Goal: Leave review/rating

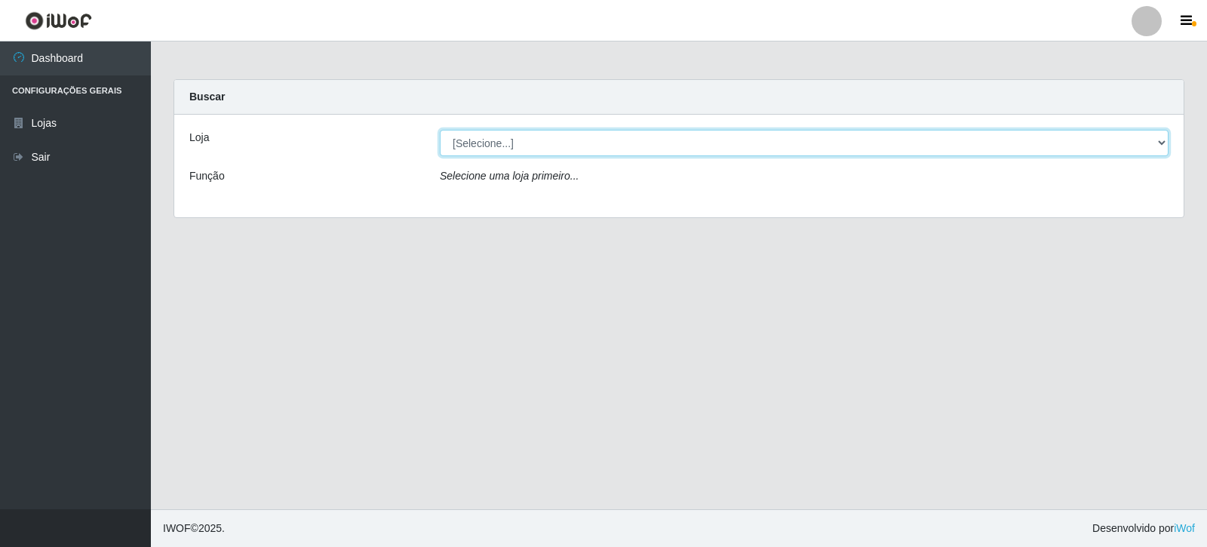
click at [756, 154] on select "[Selecione...] Rede Compras Supermercados - LOJA 3" at bounding box center [804, 143] width 729 height 26
select select "162"
click at [440, 130] on select "[Selecione...] Rede Compras Supermercados - LOJA 3" at bounding box center [804, 143] width 729 height 26
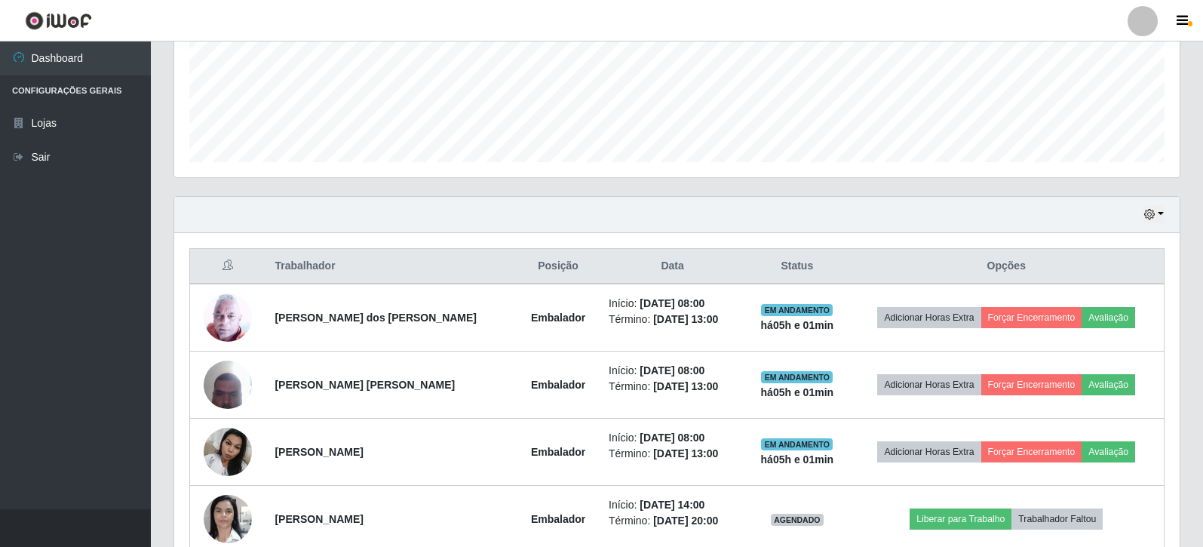
scroll to position [589, 0]
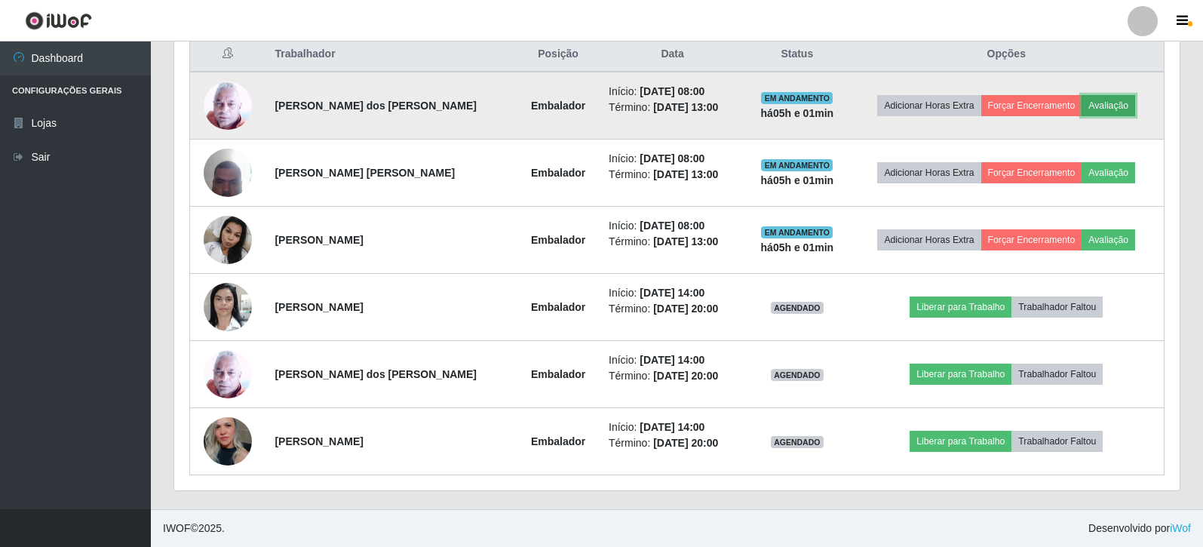
click at [1126, 100] on button "Avaliação" at bounding box center [1109, 105] width 54 height 21
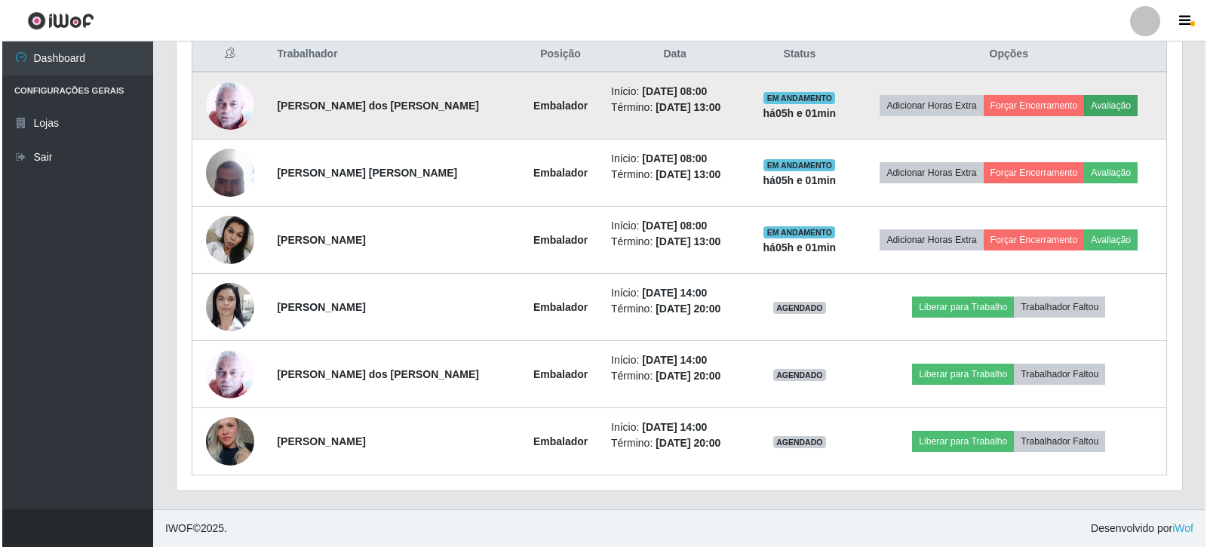
scroll to position [313, 998]
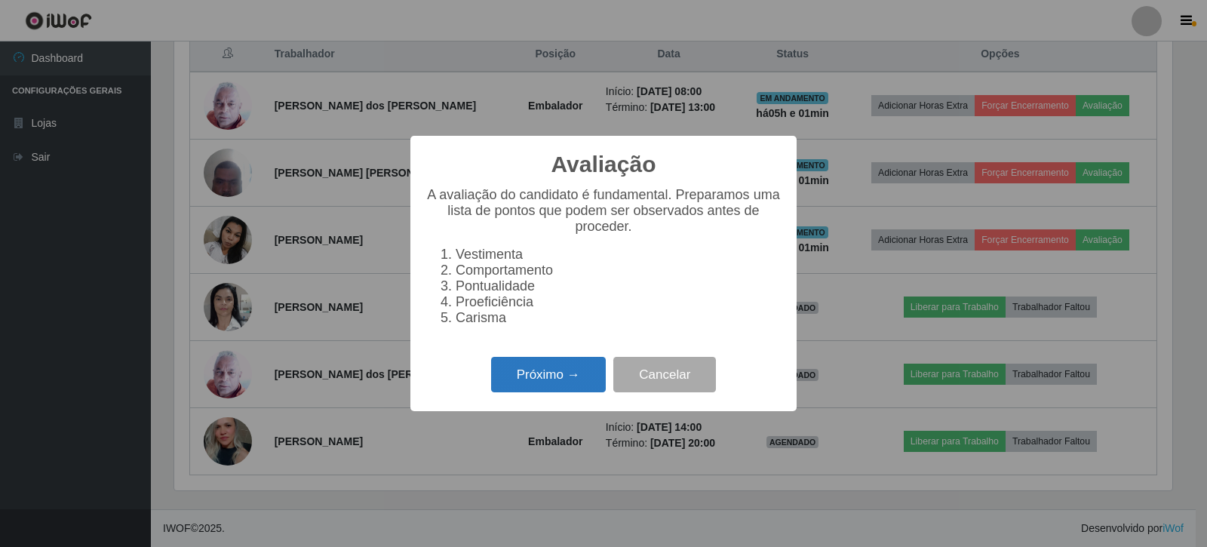
click at [572, 375] on button "Próximo →" at bounding box center [548, 374] width 115 height 35
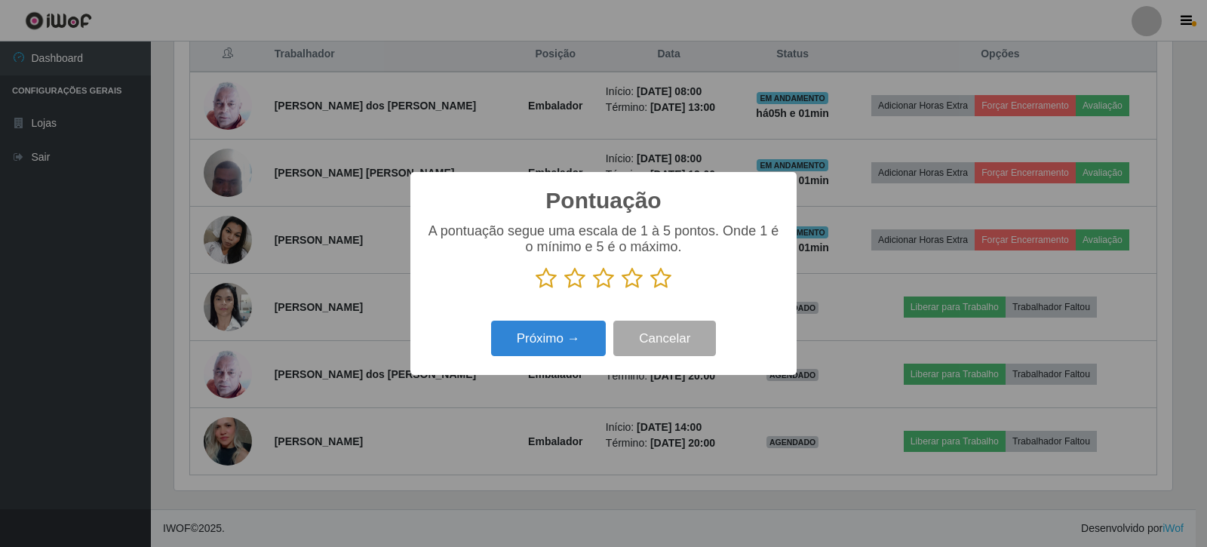
scroll to position [753905, 753221]
click at [648, 287] on p at bounding box center [603, 278] width 356 height 23
click at [666, 281] on icon at bounding box center [660, 278] width 21 height 23
click at [650, 290] on input "radio" at bounding box center [650, 290] width 0 height 0
click at [545, 366] on div "Pontuação × A pontuação segue uma escala de 1 à 5 pontos. Onde 1 é o mínimo e 5…" at bounding box center [603, 273] width 386 height 203
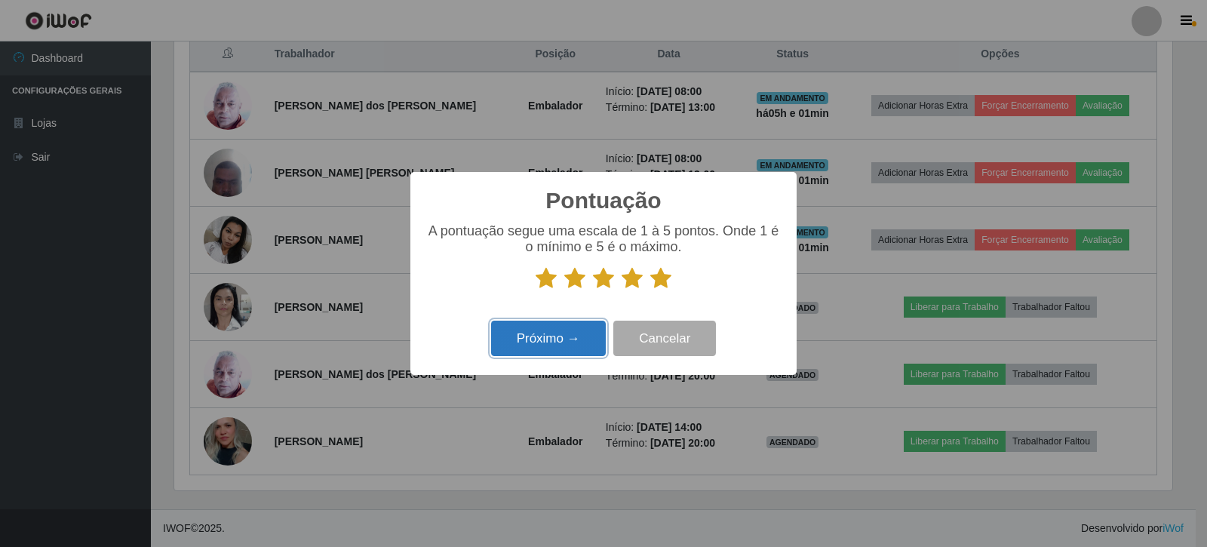
click at [557, 351] on button "Próximo →" at bounding box center [548, 338] width 115 height 35
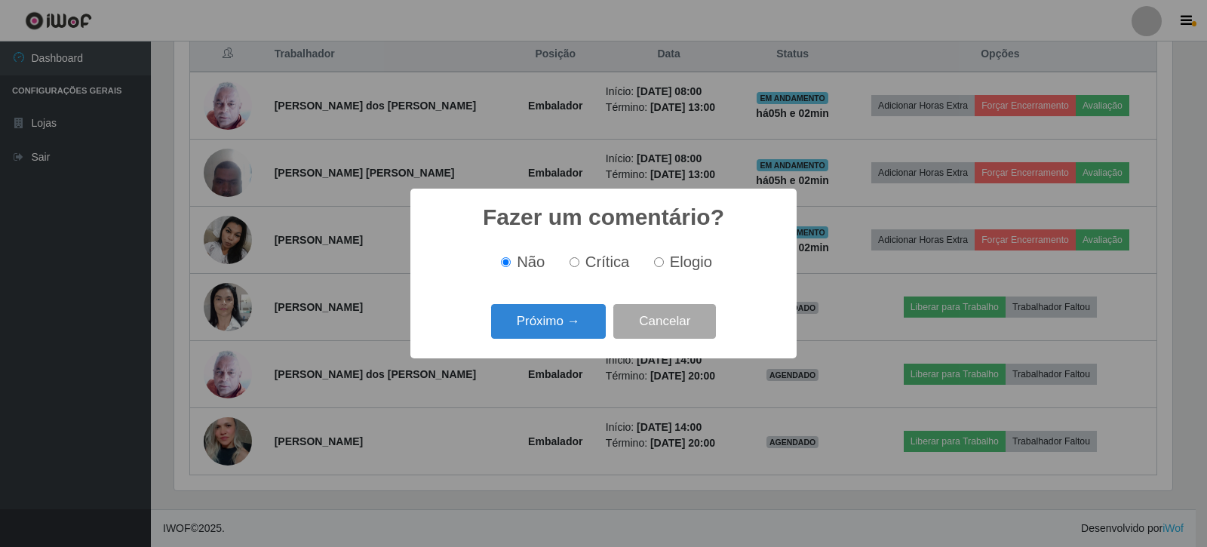
click at [655, 260] on input "Elogio" at bounding box center [659, 262] width 10 height 10
radio input "true"
click at [575, 315] on button "Próximo →" at bounding box center [548, 321] width 115 height 35
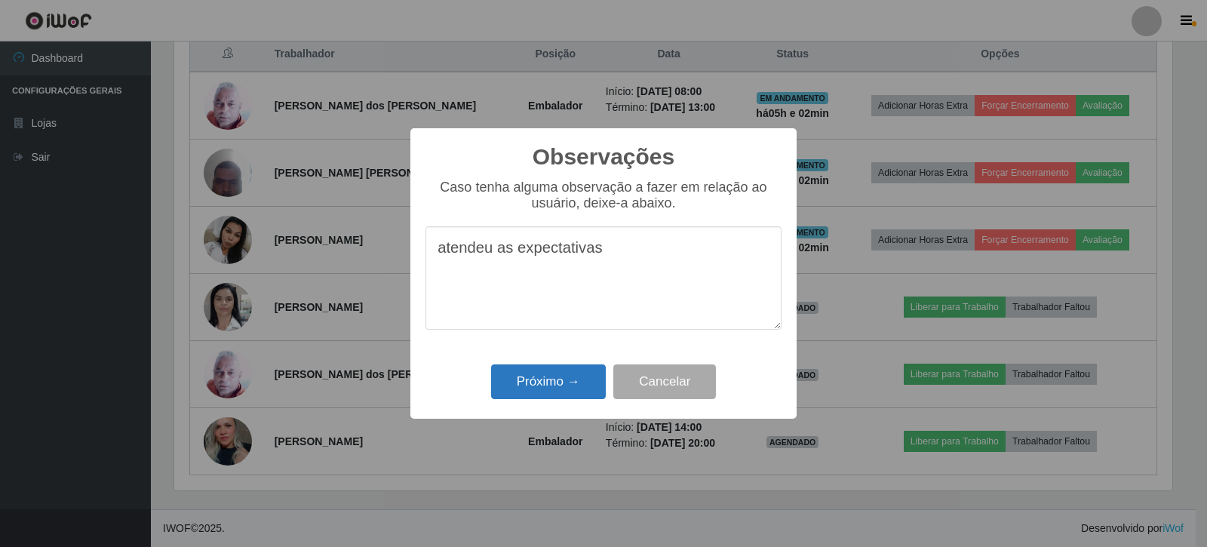
type textarea "atendeu as expectativas"
click at [576, 379] on button "Próximo →" at bounding box center [548, 381] width 115 height 35
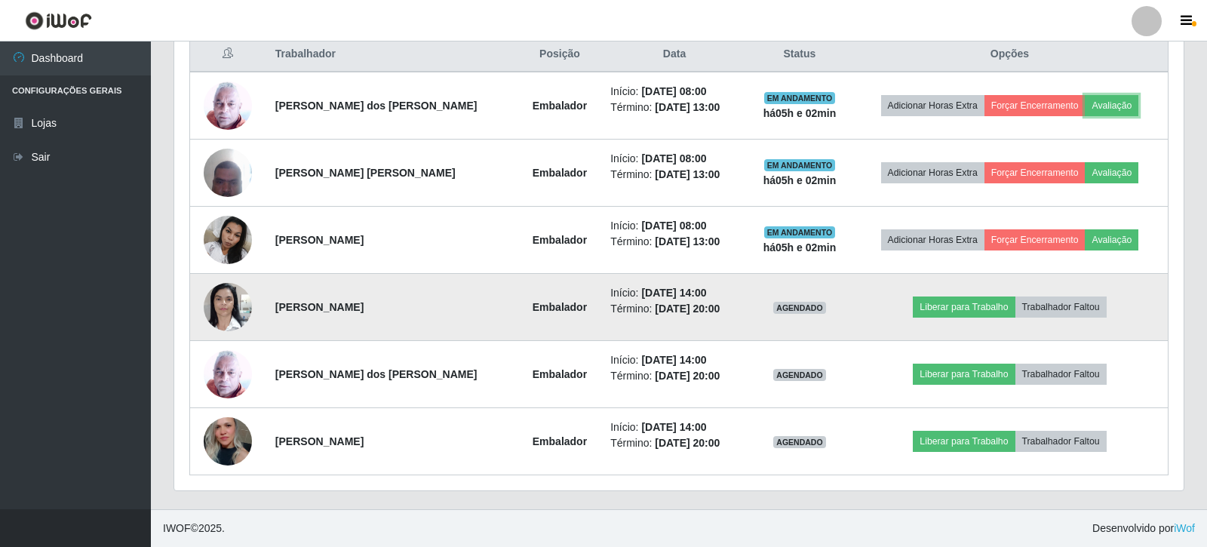
scroll to position [313, 1005]
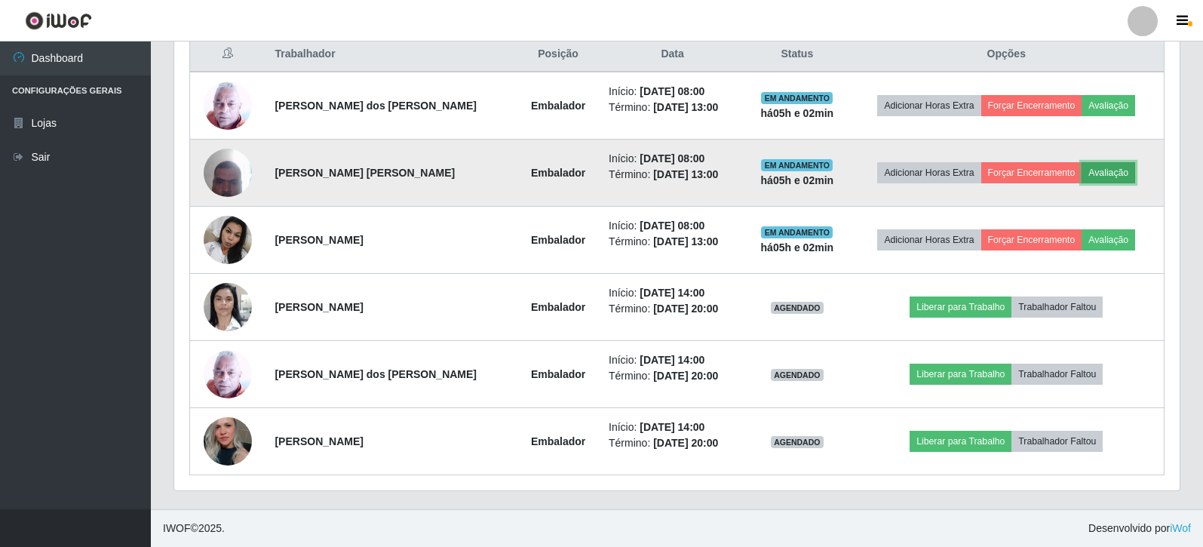
click at [1091, 175] on button "Avaliação" at bounding box center [1109, 172] width 54 height 21
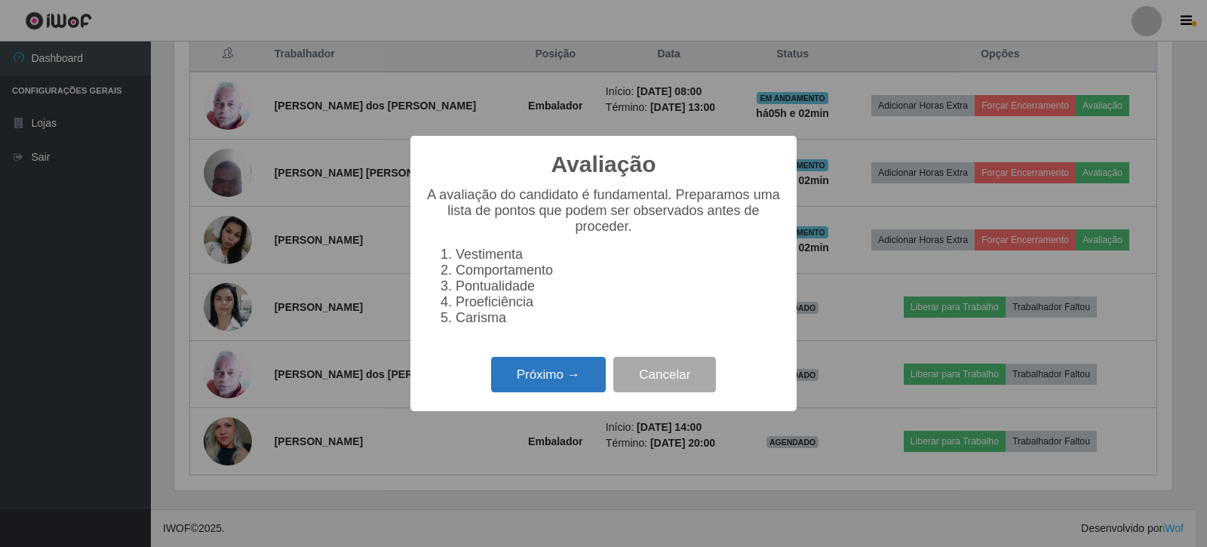
click at [564, 379] on button "Próximo →" at bounding box center [548, 374] width 115 height 35
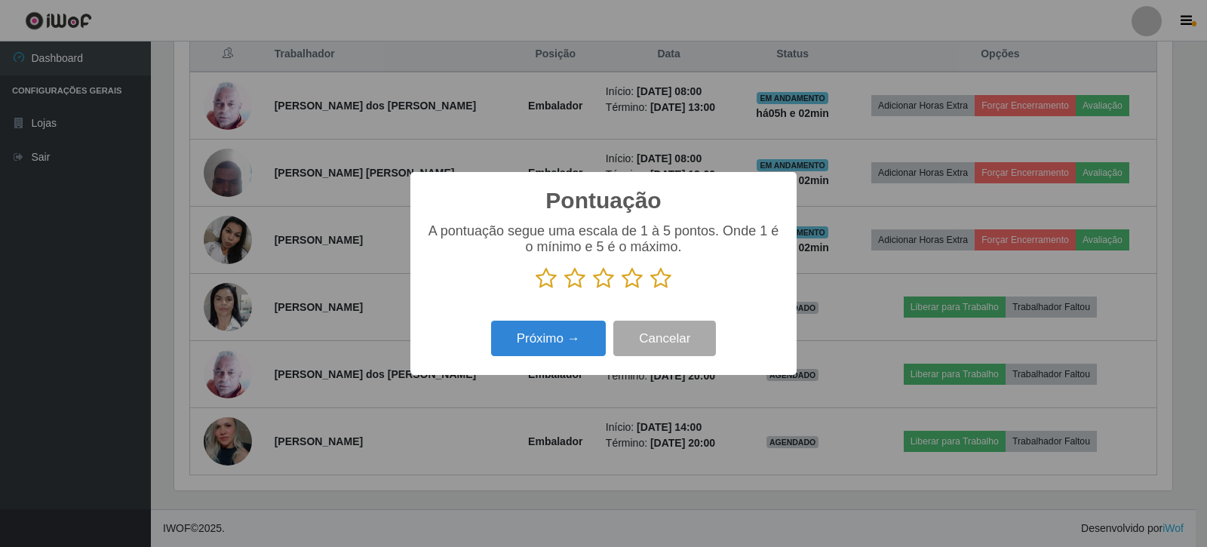
click at [658, 274] on icon at bounding box center [660, 278] width 21 height 23
click at [650, 290] on input "radio" at bounding box center [650, 290] width 0 height 0
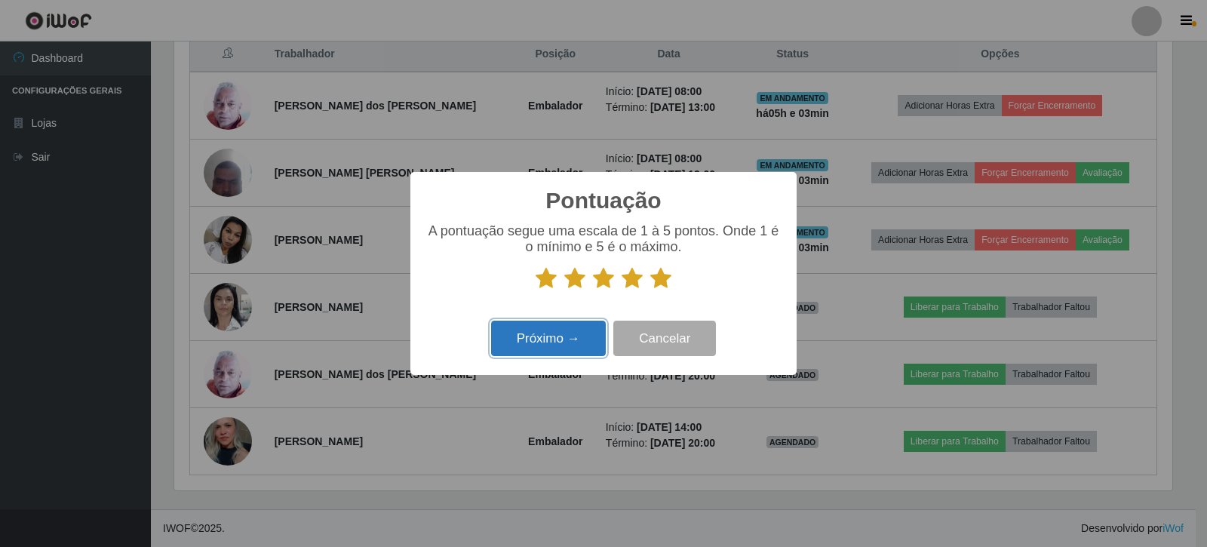
click at [551, 339] on button "Próximo →" at bounding box center [548, 338] width 115 height 35
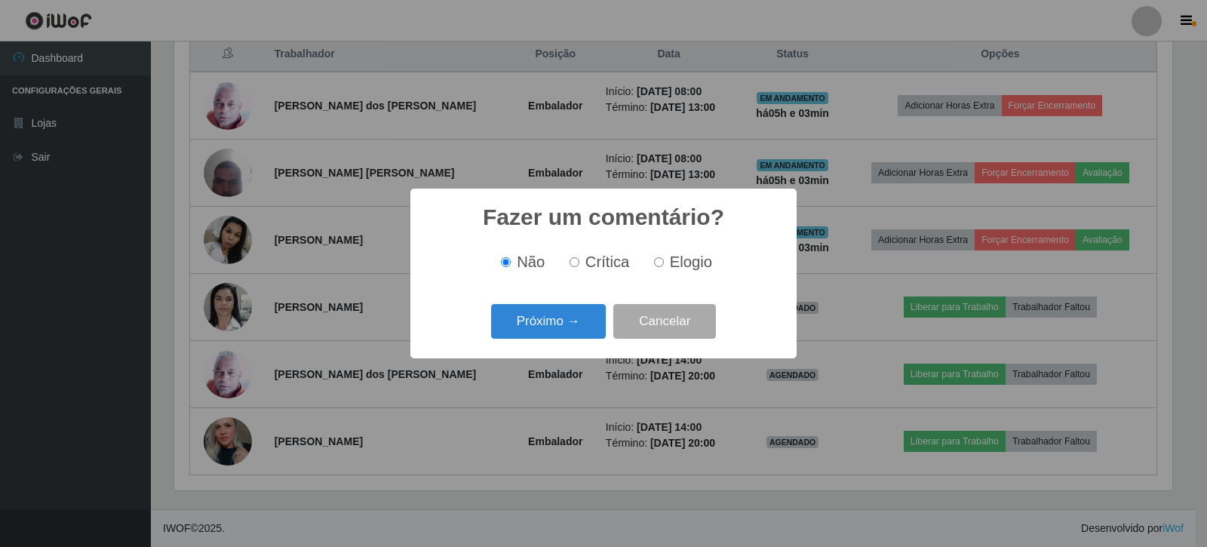
click at [654, 263] on input "Elogio" at bounding box center [659, 262] width 10 height 10
radio input "true"
click at [575, 313] on button "Próximo →" at bounding box center [548, 321] width 115 height 35
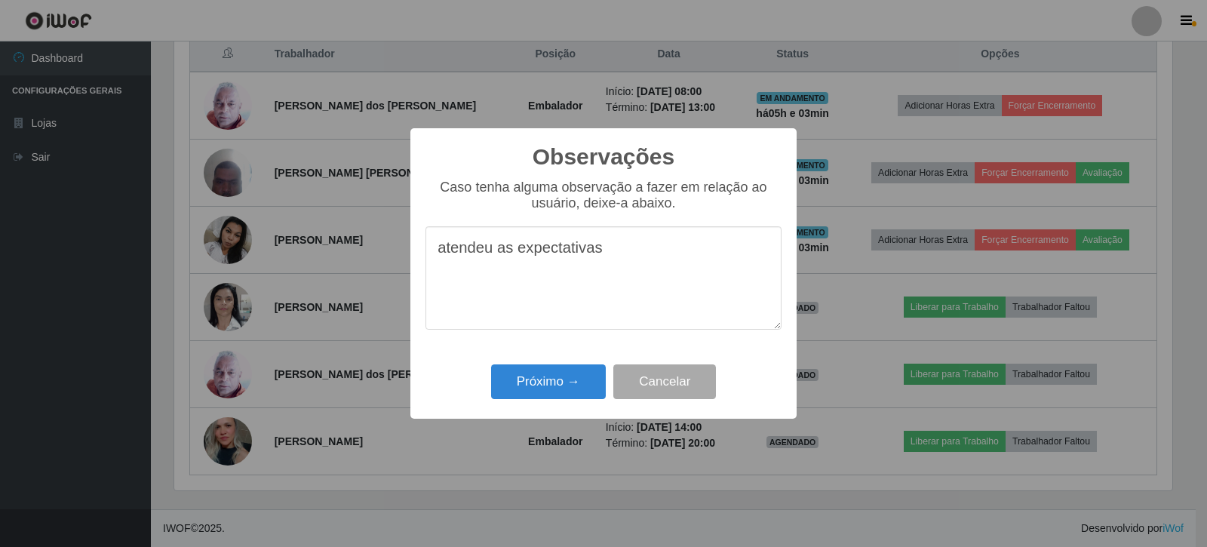
type textarea "atendeu as expectativas"
click at [551, 402] on div "Próximo → Cancelar" at bounding box center [603, 381] width 356 height 43
click at [560, 354] on div "Observações × Caso tenha alguma observação a fazer em relação ao usuário, deixe…" at bounding box center [603, 273] width 386 height 290
click at [560, 374] on button "Próximo →" at bounding box center [548, 381] width 115 height 35
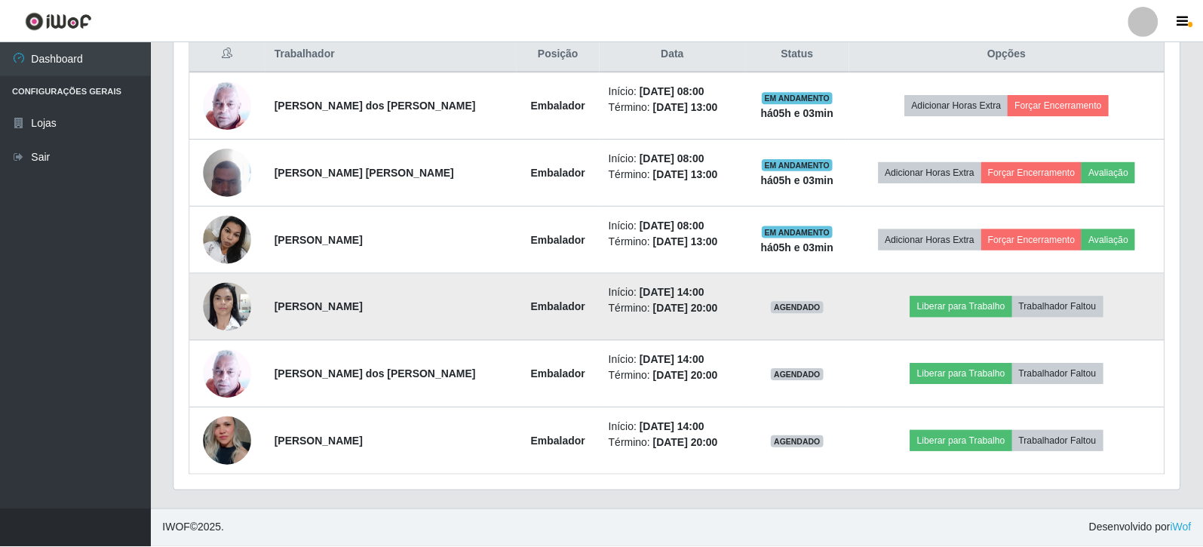
scroll to position [313, 1005]
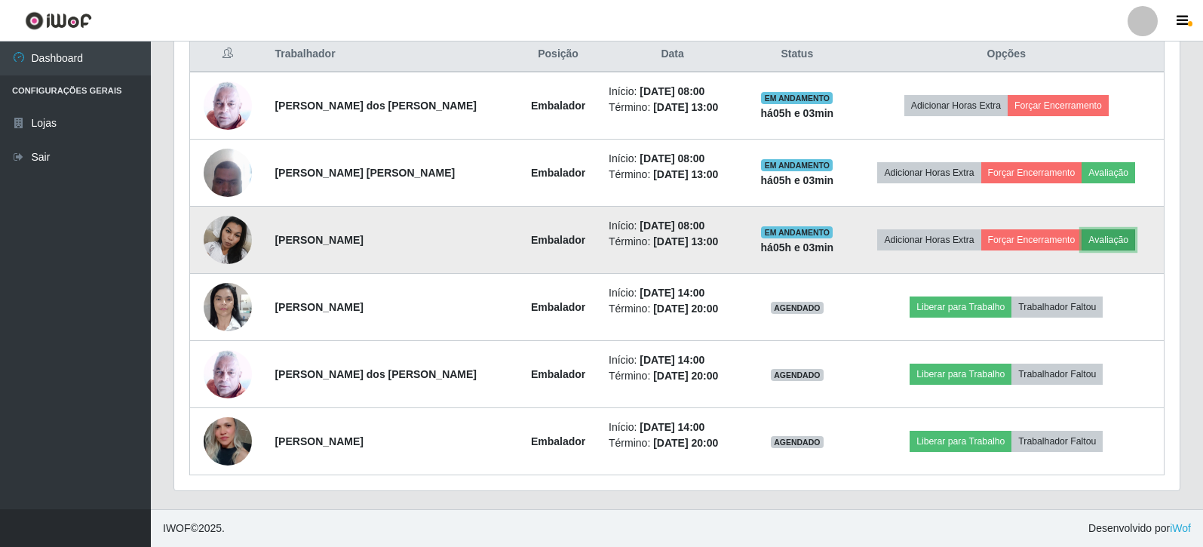
click at [1091, 237] on button "Avaliação" at bounding box center [1109, 239] width 54 height 21
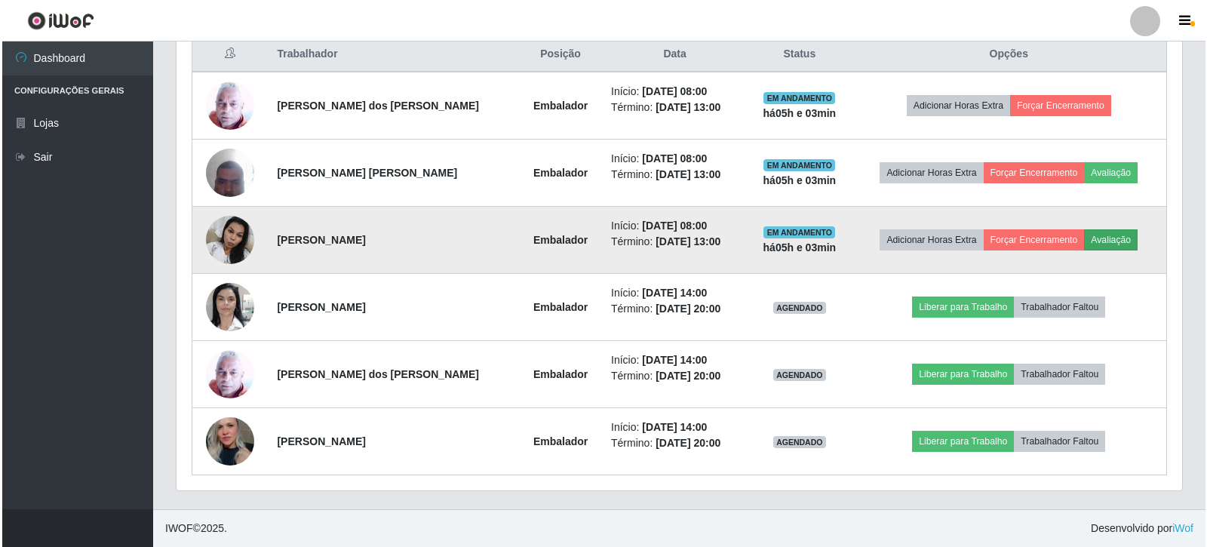
scroll to position [313, 998]
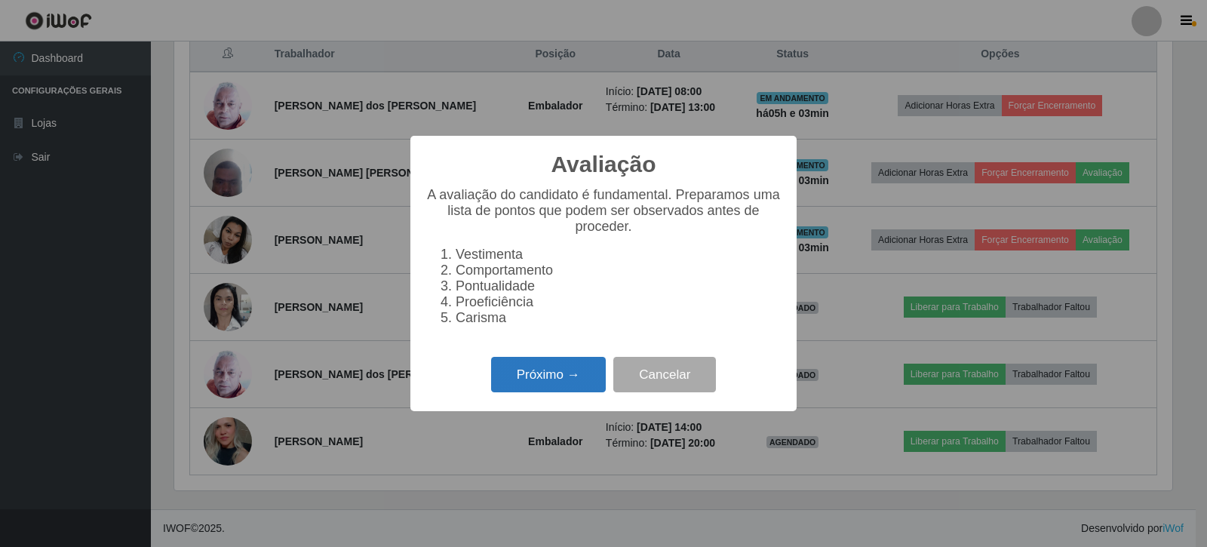
click at [557, 391] on button "Próximo →" at bounding box center [548, 374] width 115 height 35
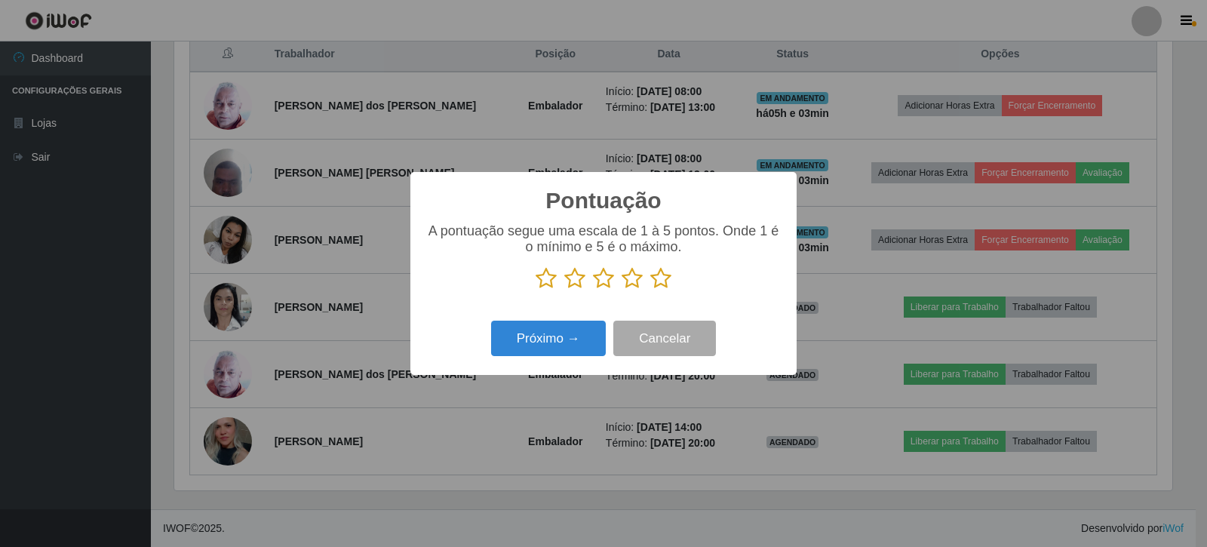
scroll to position [753905, 753221]
click at [659, 278] on icon at bounding box center [660, 278] width 21 height 23
click at [650, 290] on input "radio" at bounding box center [650, 290] width 0 height 0
click at [541, 353] on button "Próximo →" at bounding box center [548, 338] width 115 height 35
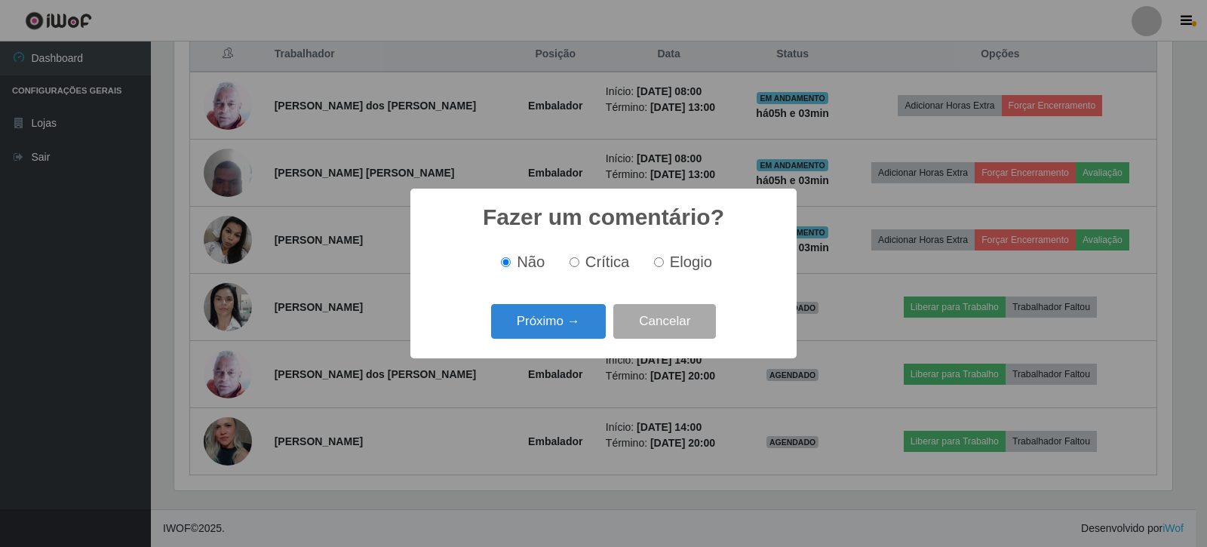
click at [652, 263] on label "Elogio" at bounding box center [680, 261] width 64 height 17
click at [654, 263] on input "Elogio" at bounding box center [659, 262] width 10 height 10
radio input "true"
click at [525, 327] on button "Próximo →" at bounding box center [548, 321] width 115 height 35
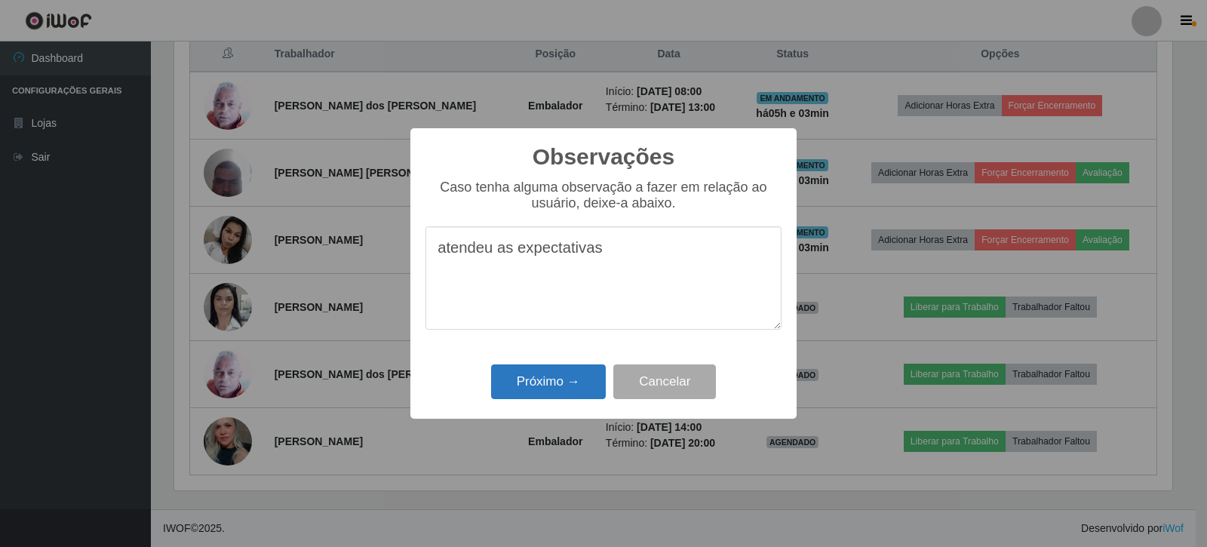
type textarea "atendeu as expectativas"
click at [525, 397] on button "Próximo →" at bounding box center [548, 381] width 115 height 35
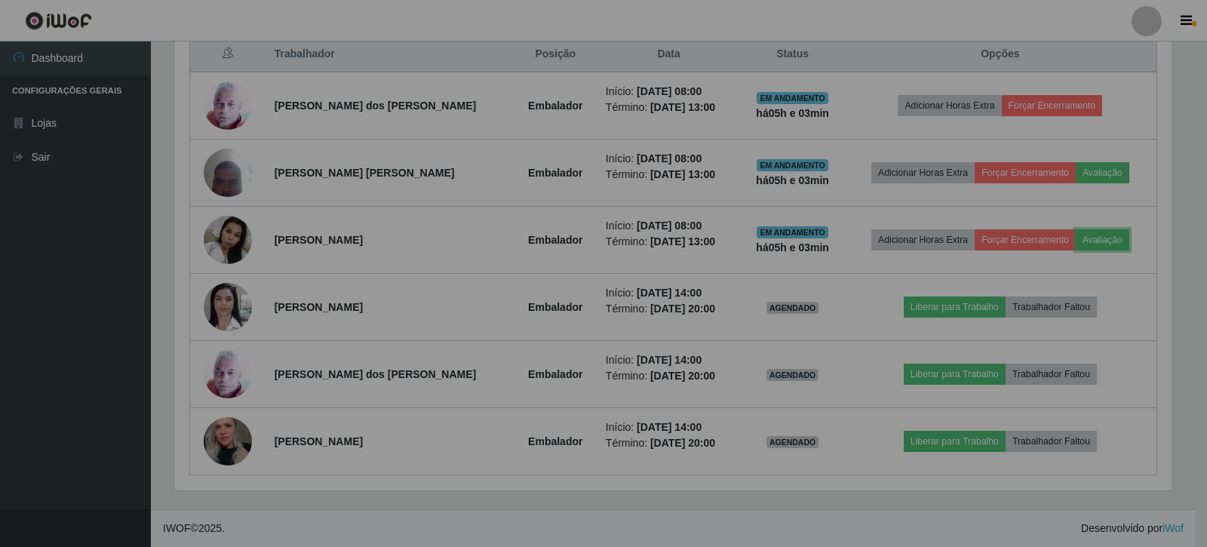
scroll to position [313, 1005]
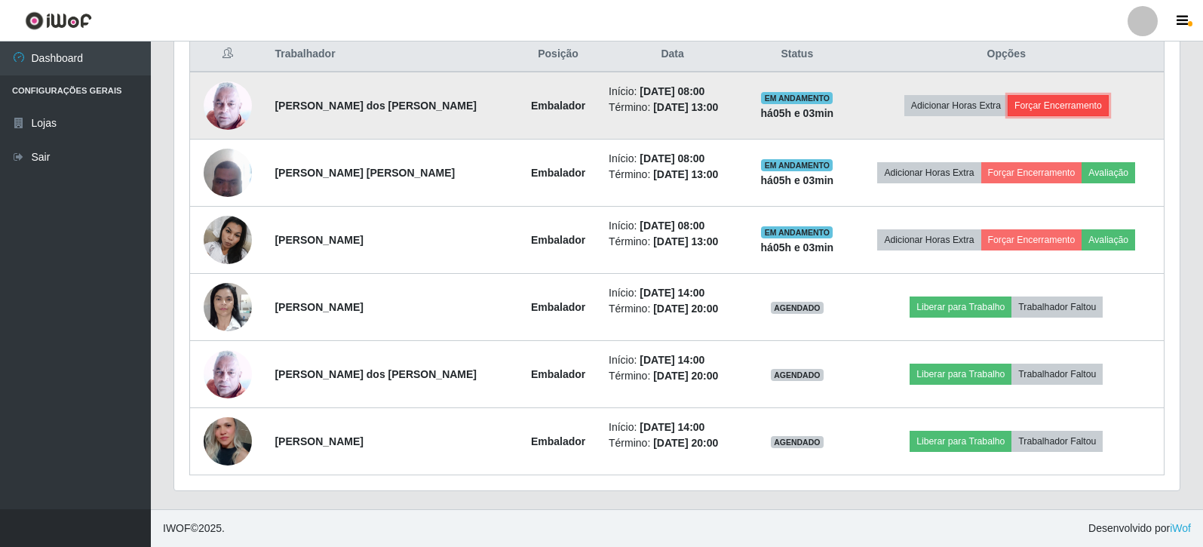
click at [1029, 105] on button "Forçar Encerramento" at bounding box center [1058, 105] width 101 height 21
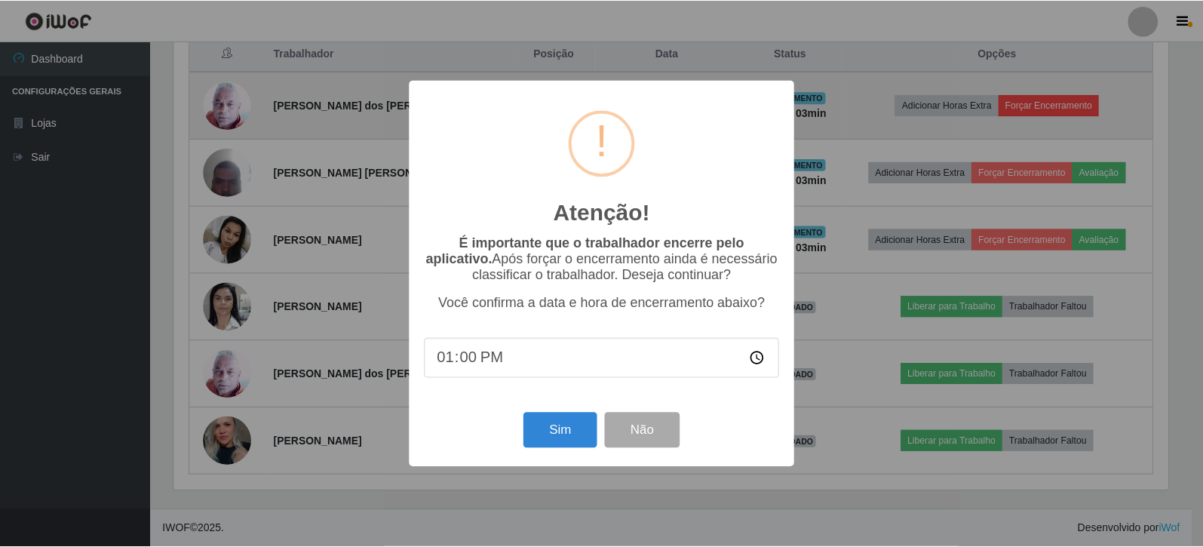
scroll to position [313, 998]
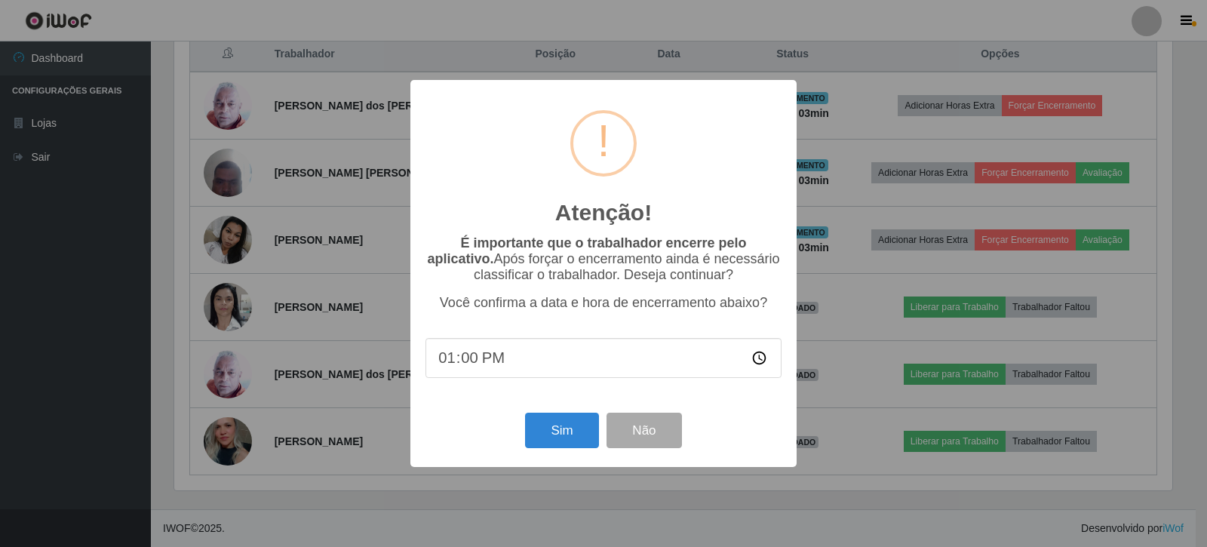
click at [570, 413] on div "Sim Não" at bounding box center [603, 430] width 356 height 43
click at [571, 427] on button "Sim" at bounding box center [561, 430] width 73 height 35
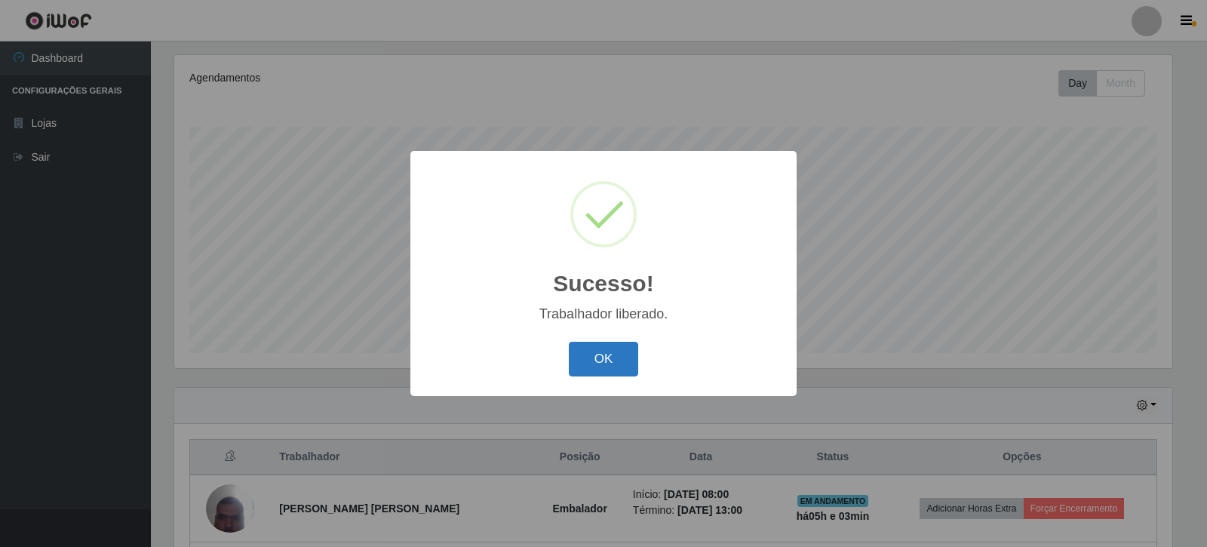
click at [613, 357] on button "OK" at bounding box center [604, 359] width 70 height 35
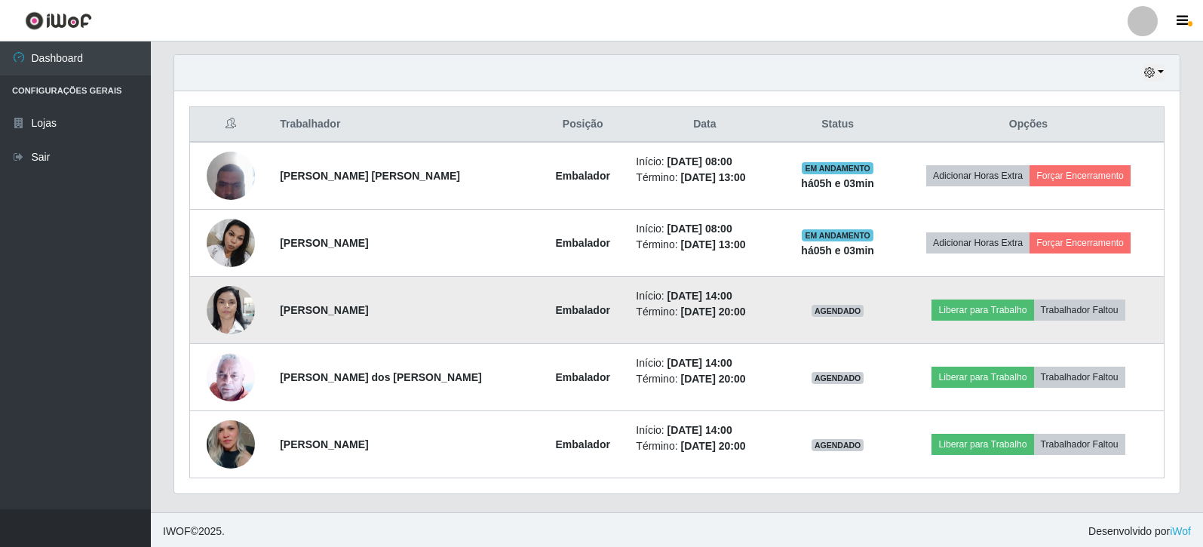
scroll to position [522, 0]
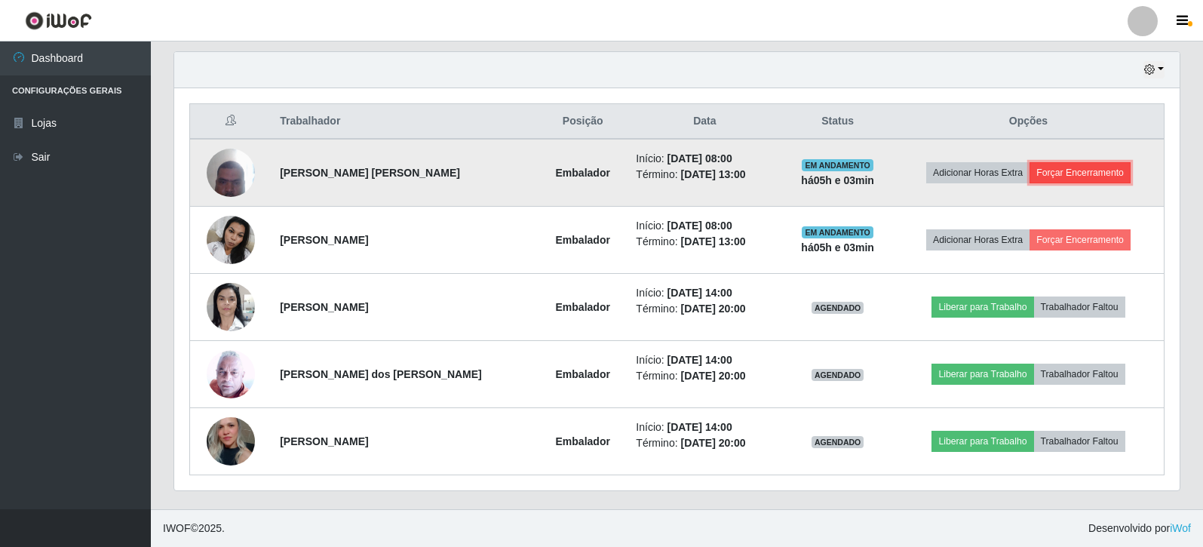
click at [1097, 173] on button "Forçar Encerramento" at bounding box center [1080, 172] width 101 height 21
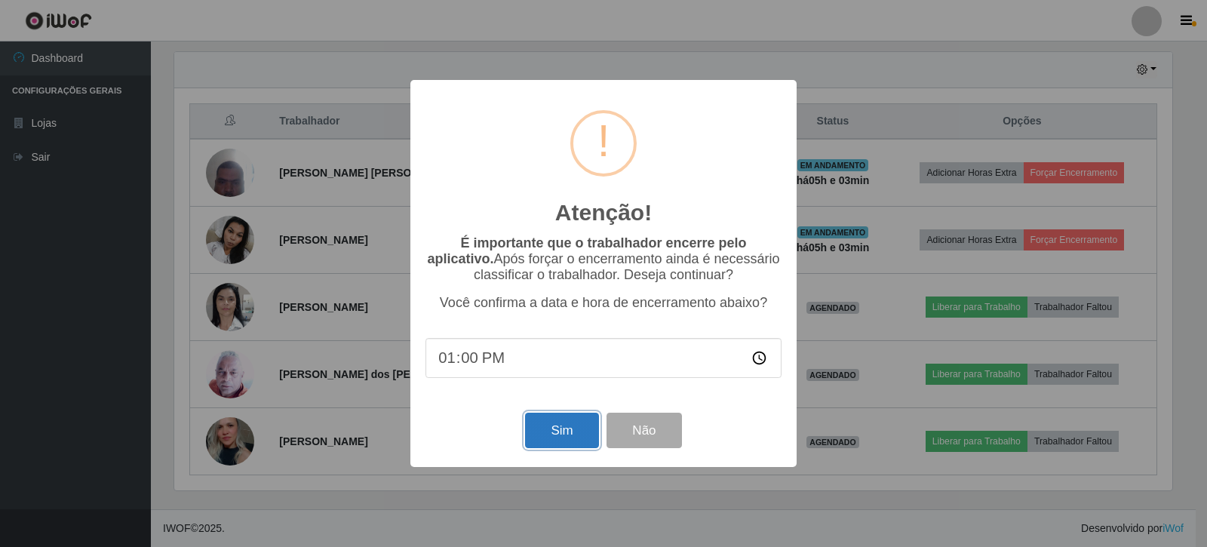
click at [563, 440] on button "Sim" at bounding box center [561, 430] width 73 height 35
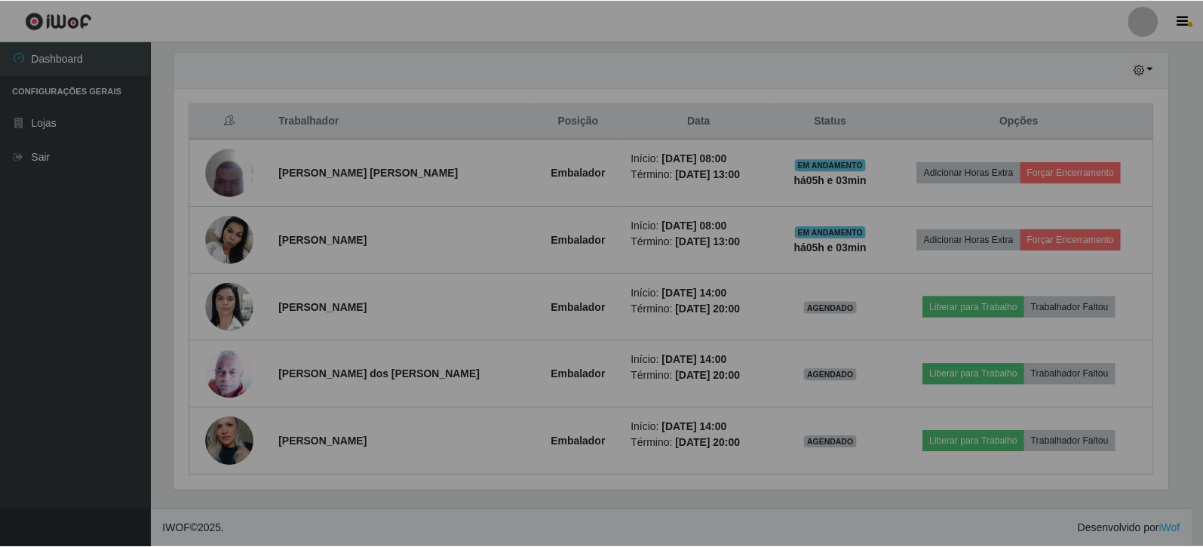
scroll to position [0, 0]
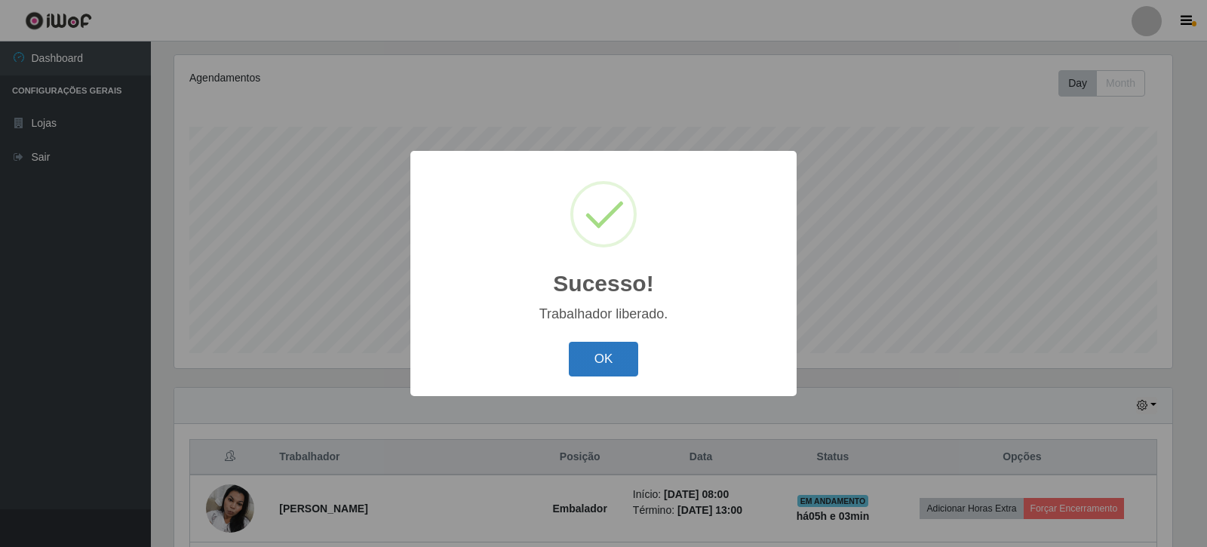
click at [627, 363] on button "OK" at bounding box center [604, 359] width 70 height 35
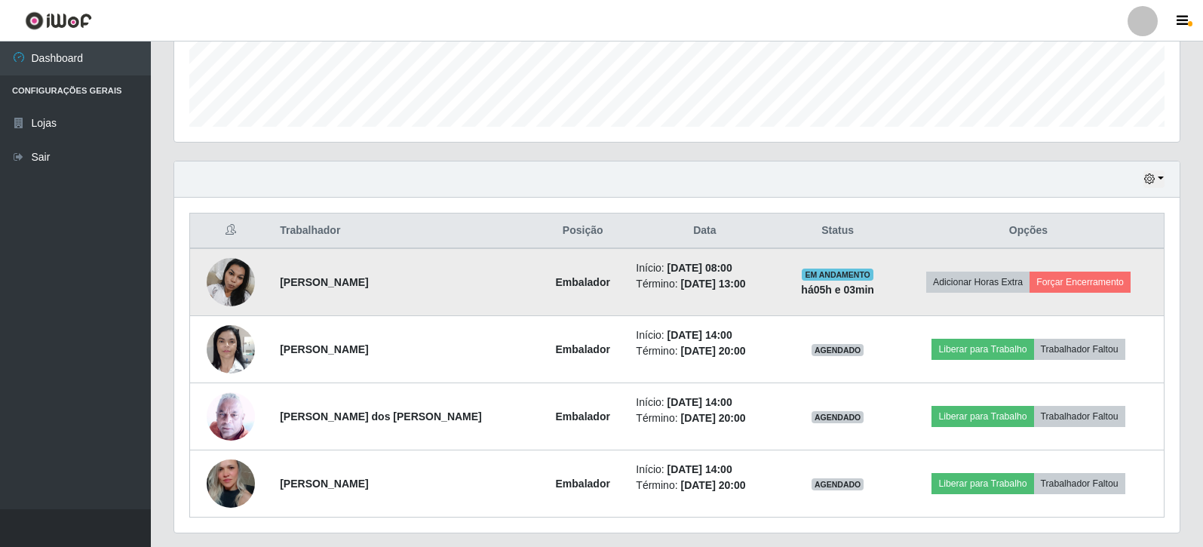
click at [241, 293] on img at bounding box center [231, 282] width 48 height 64
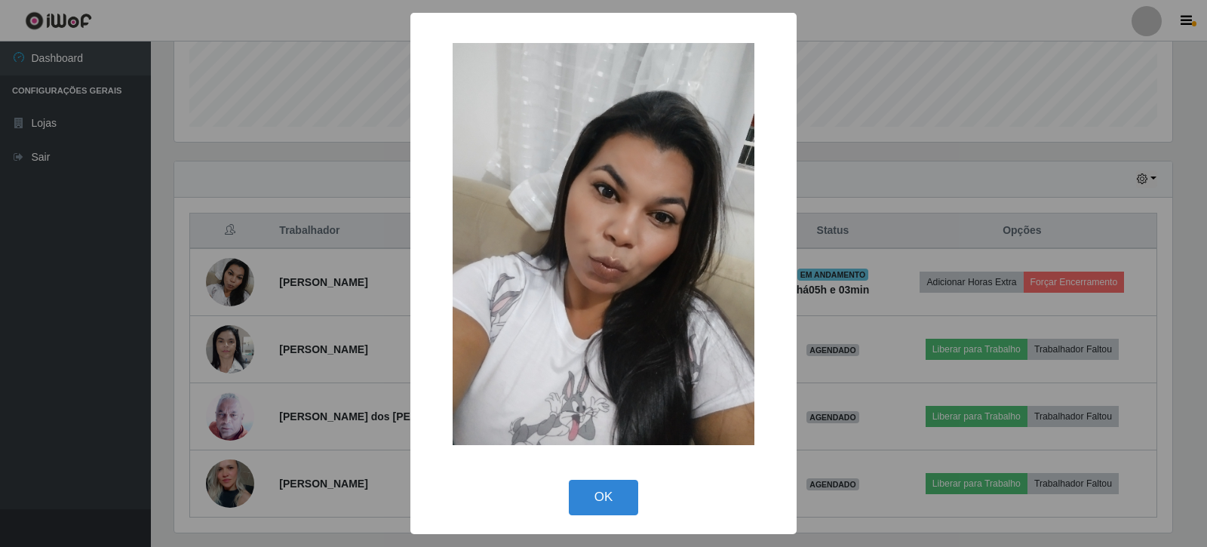
click at [611, 477] on div "OK Cancel" at bounding box center [603, 496] width 356 height 43
click at [611, 492] on button "OK" at bounding box center [604, 497] width 70 height 35
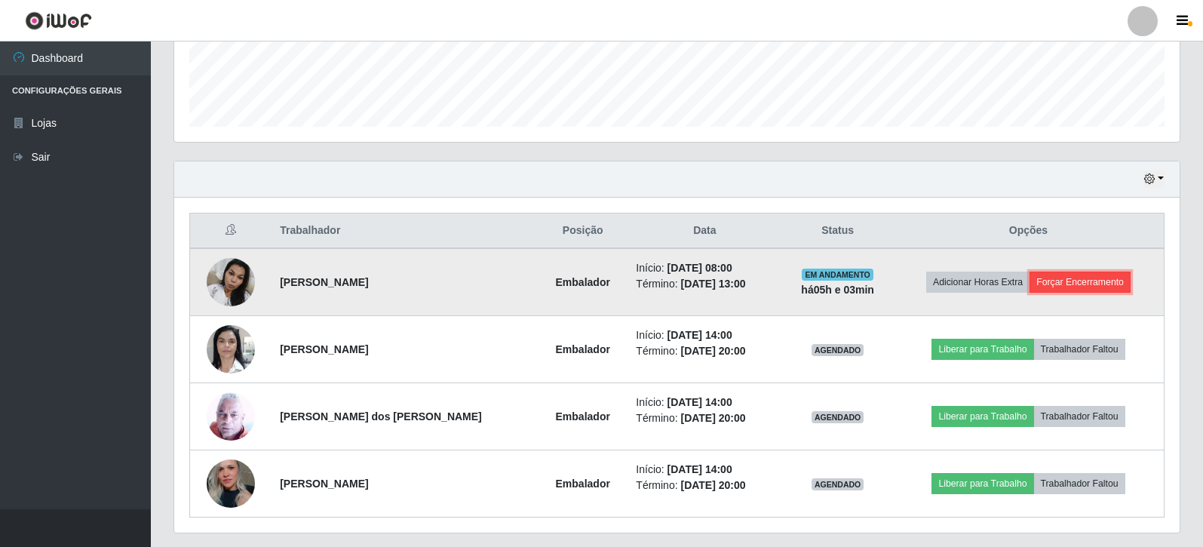
click at [1101, 278] on button "Forçar Encerramento" at bounding box center [1080, 282] width 101 height 21
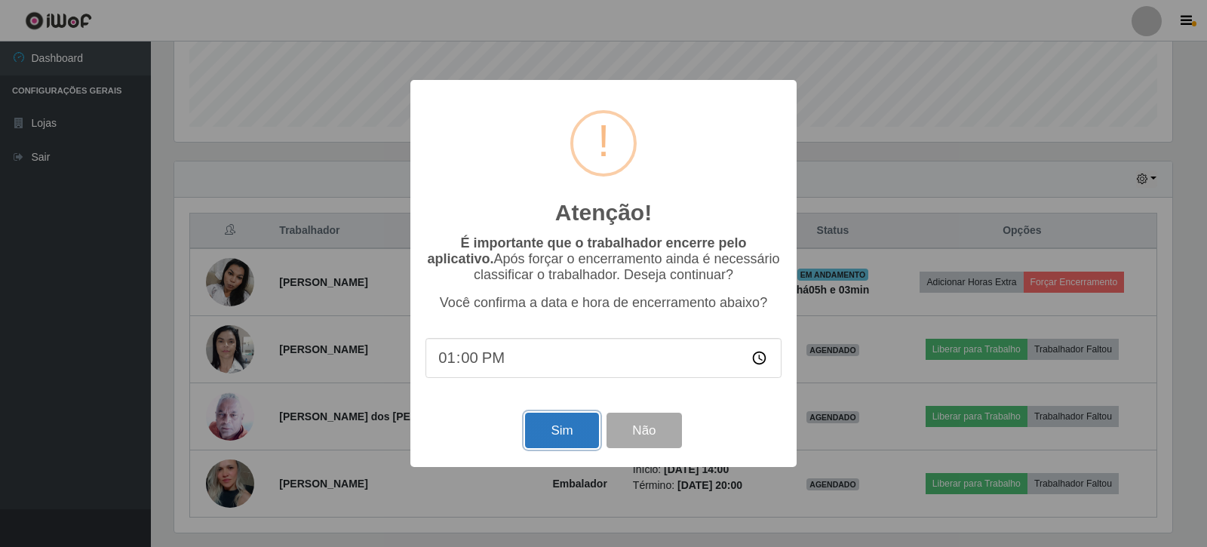
click at [553, 426] on button "Sim" at bounding box center [561, 430] width 73 height 35
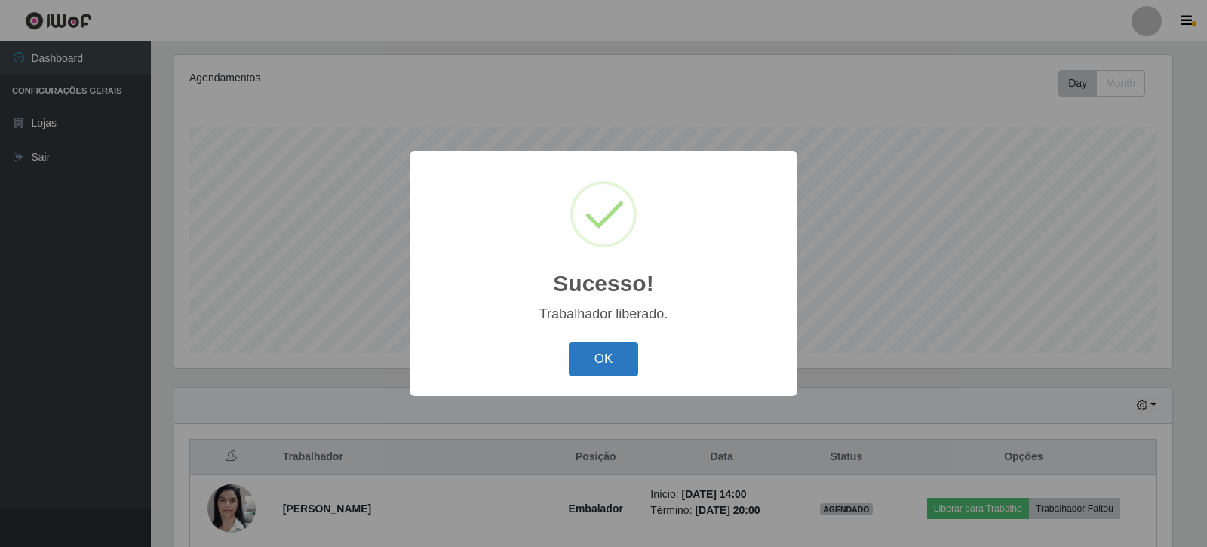
click at [591, 365] on button "OK" at bounding box center [604, 359] width 70 height 35
